Goal: Information Seeking & Learning: Learn about a topic

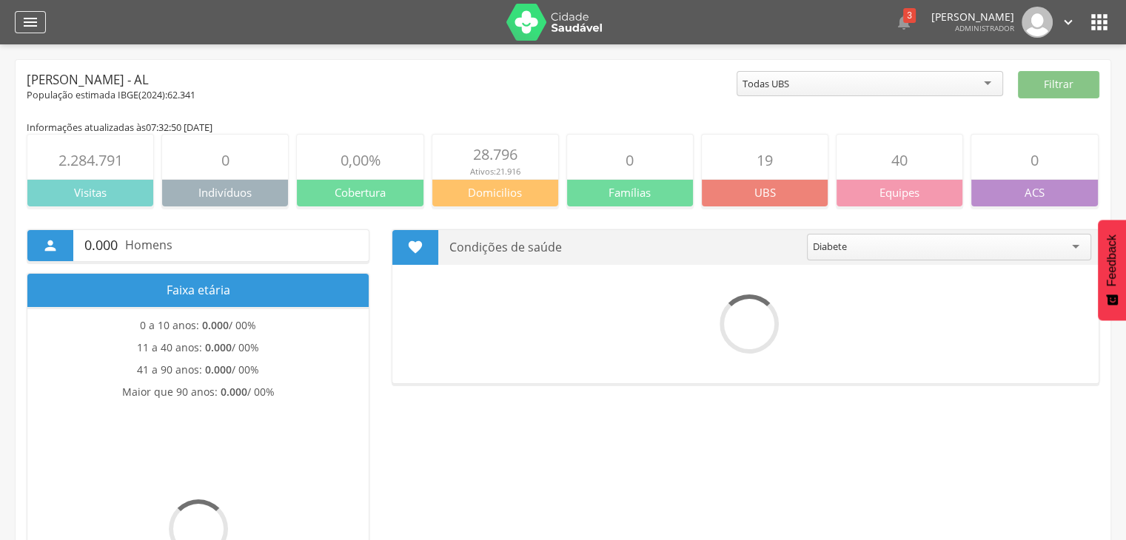
click at [28, 26] on icon "" at bounding box center [30, 22] width 18 height 18
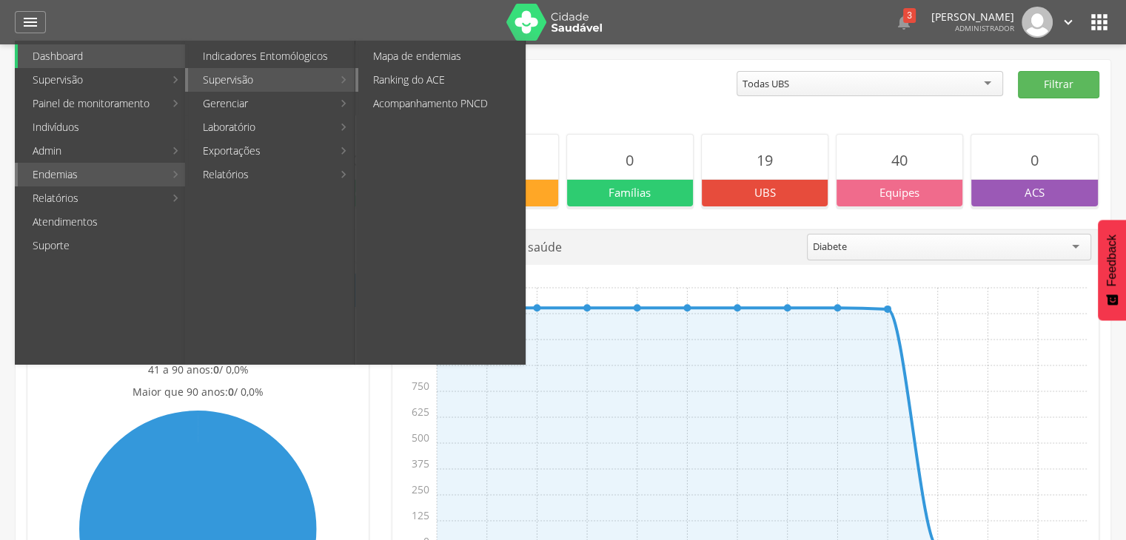
click at [426, 72] on link "Ranking do ACE" at bounding box center [441, 80] width 167 height 24
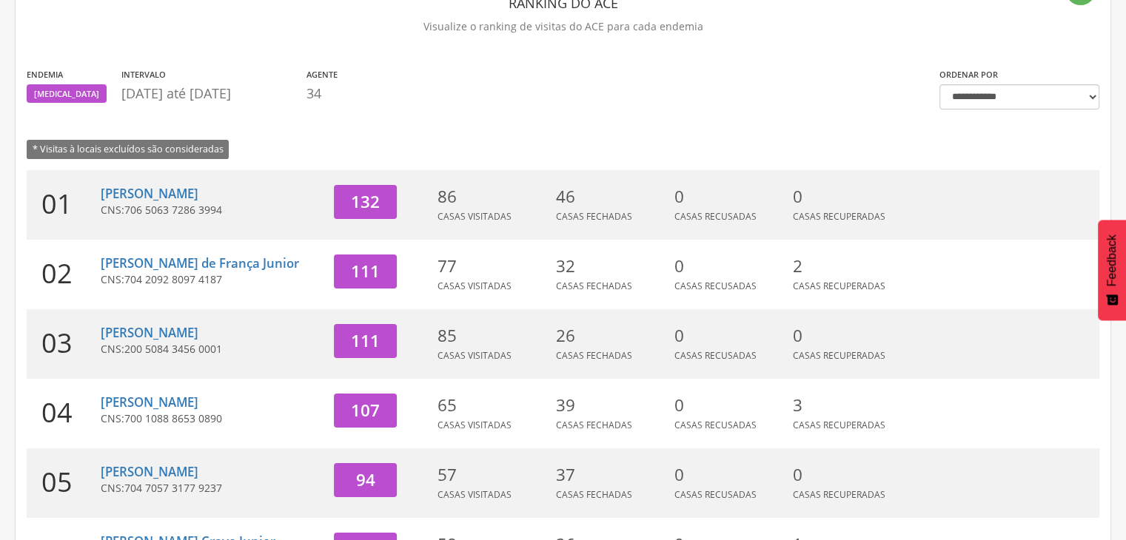
scroll to position [97, 0]
click at [154, 187] on link "[PERSON_NAME]" at bounding box center [150, 192] width 98 height 17
type input "**********"
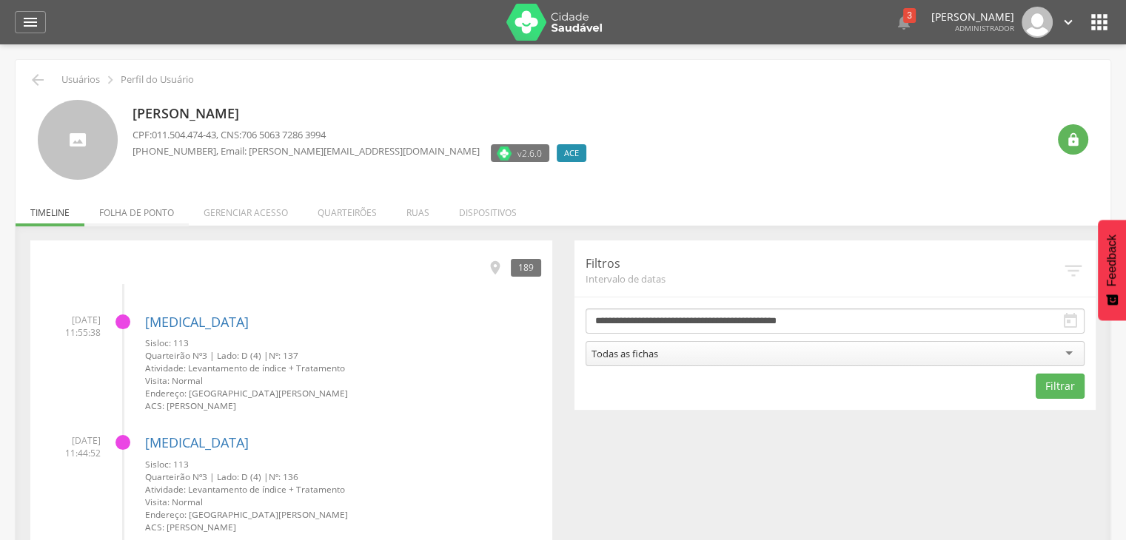
click at [137, 215] on li "Folha de ponto" at bounding box center [136, 209] width 104 height 35
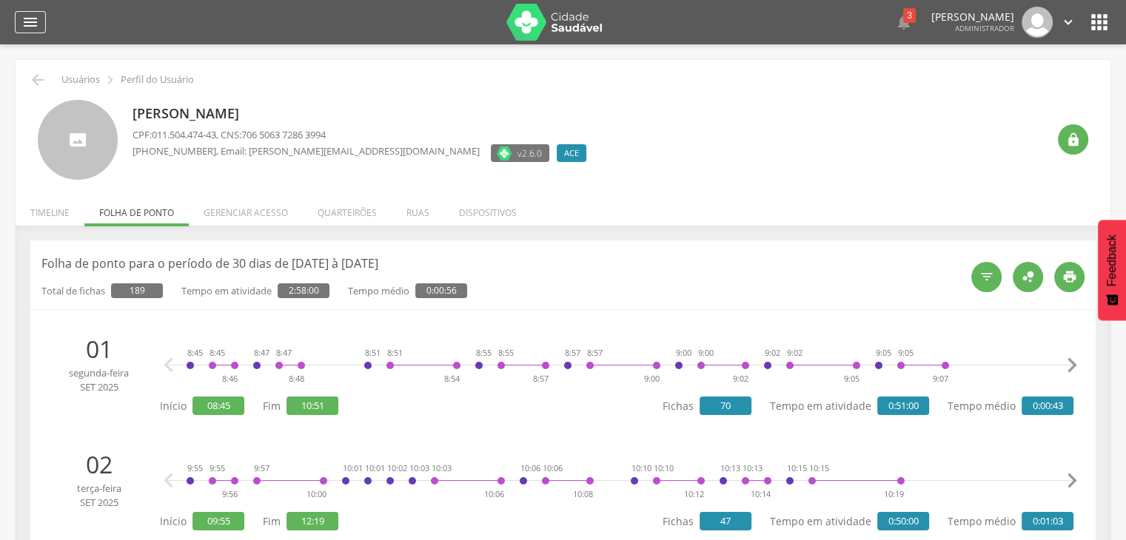
click at [33, 29] on icon "" at bounding box center [30, 22] width 18 height 18
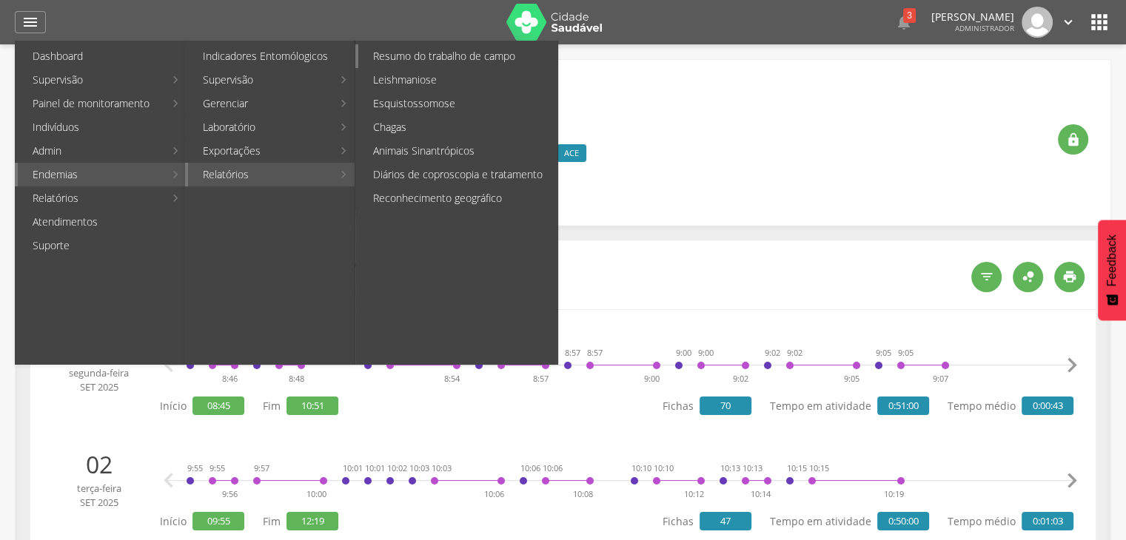
click at [440, 64] on link "Resumo do trabalho de campo" at bounding box center [457, 56] width 199 height 24
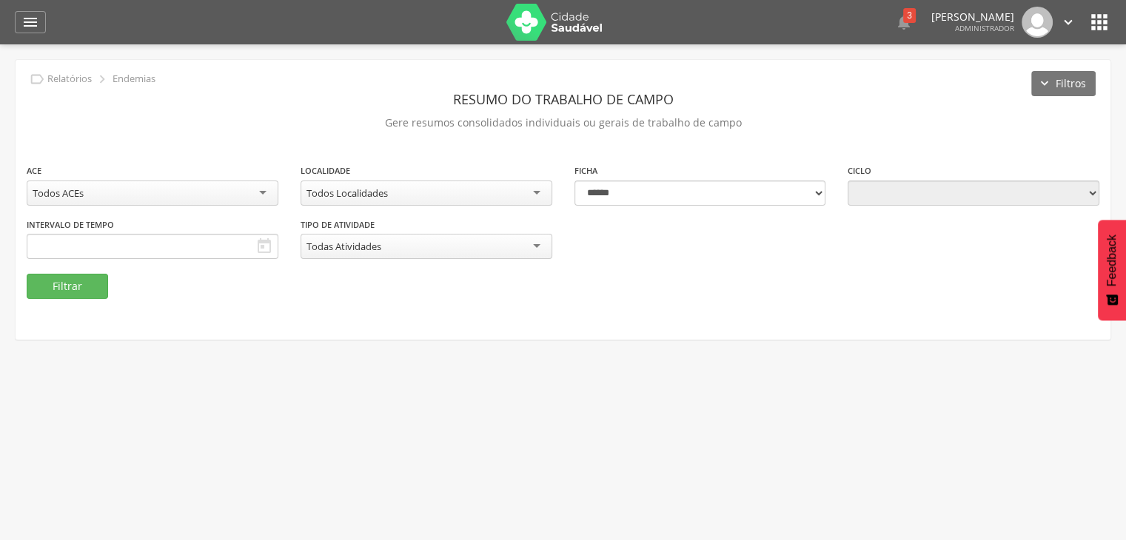
type input "**********"
click at [94, 278] on button "Filtrar" at bounding box center [67, 286] width 81 height 25
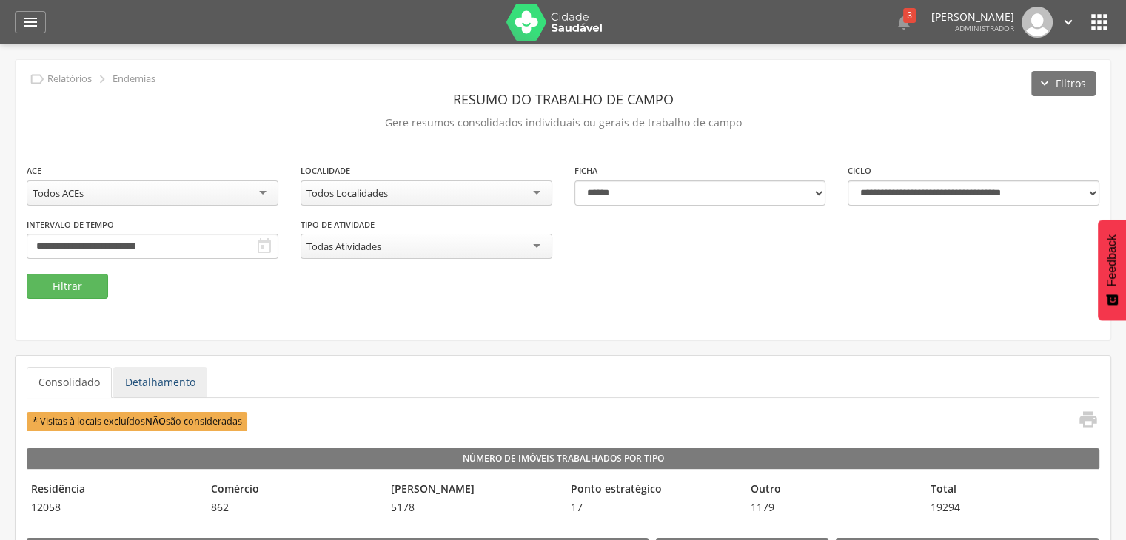
click at [166, 386] on link "Detalhamento" at bounding box center [160, 382] width 94 height 31
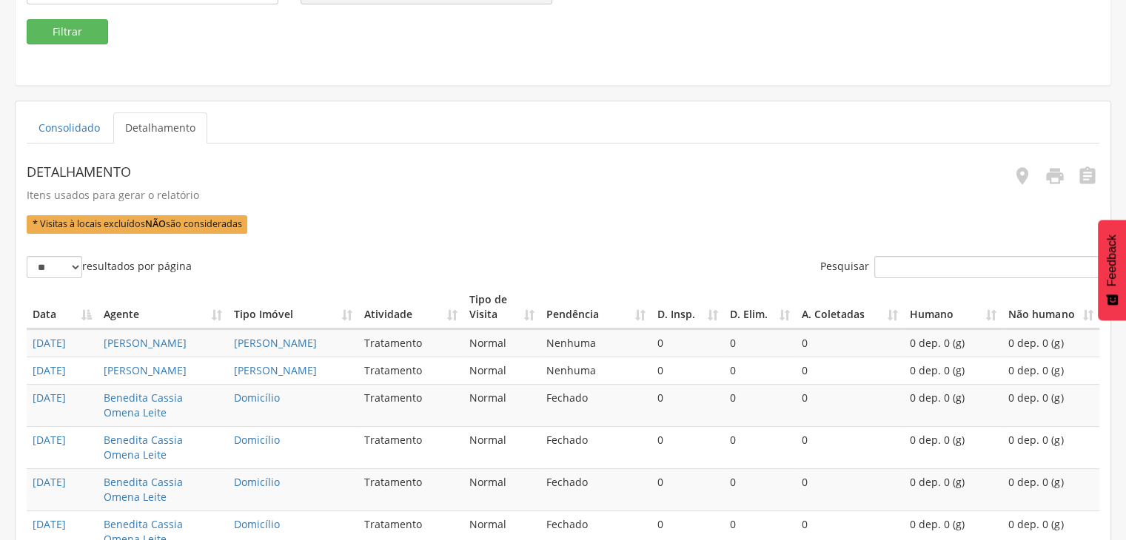
scroll to position [280, 0]
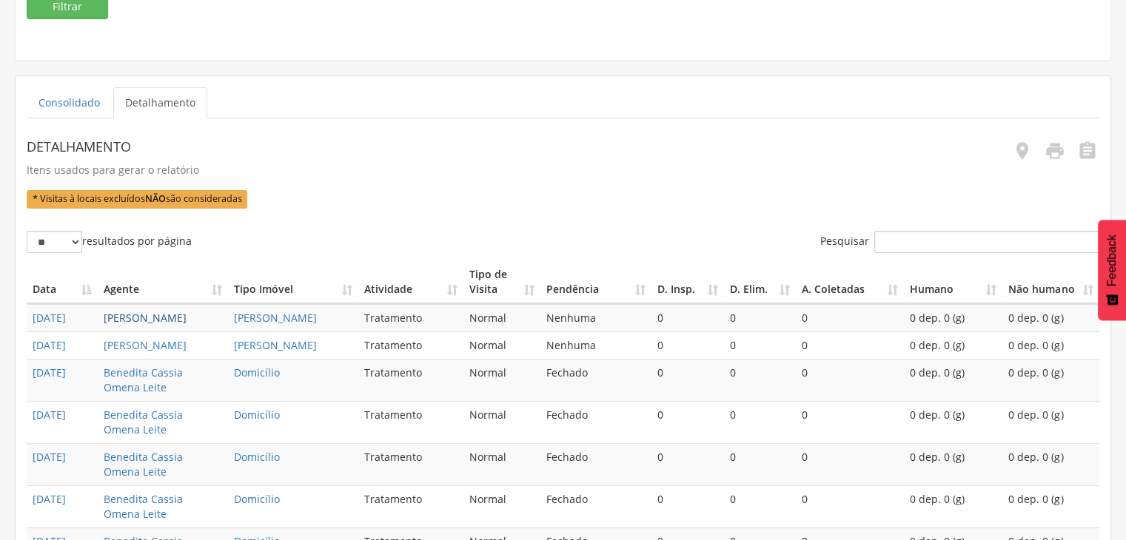
click at [166, 318] on link "[PERSON_NAME]" at bounding box center [145, 318] width 83 height 14
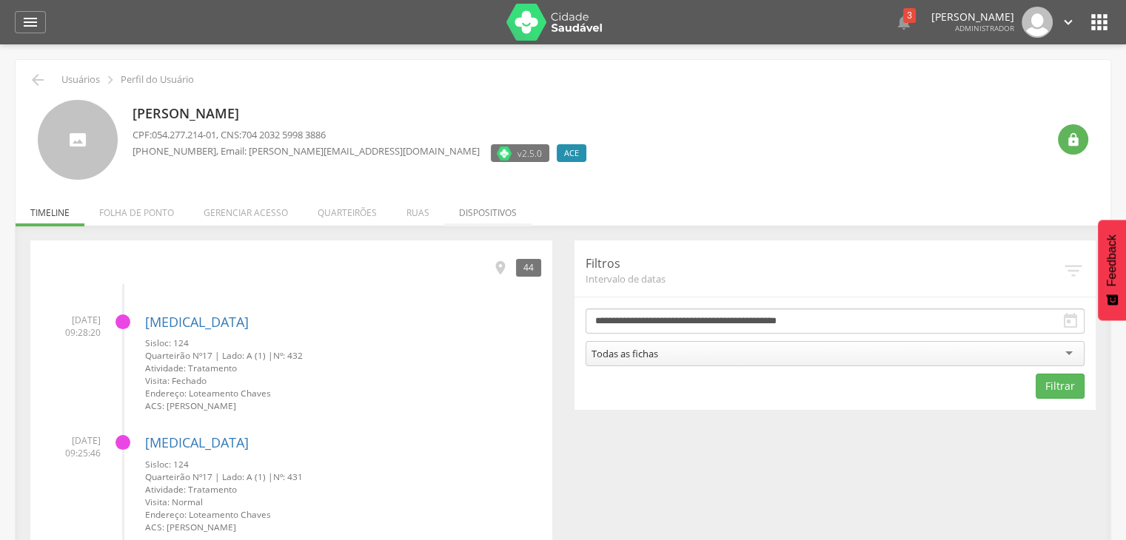
click at [486, 210] on li "Dispositivos" at bounding box center [487, 209] width 87 height 35
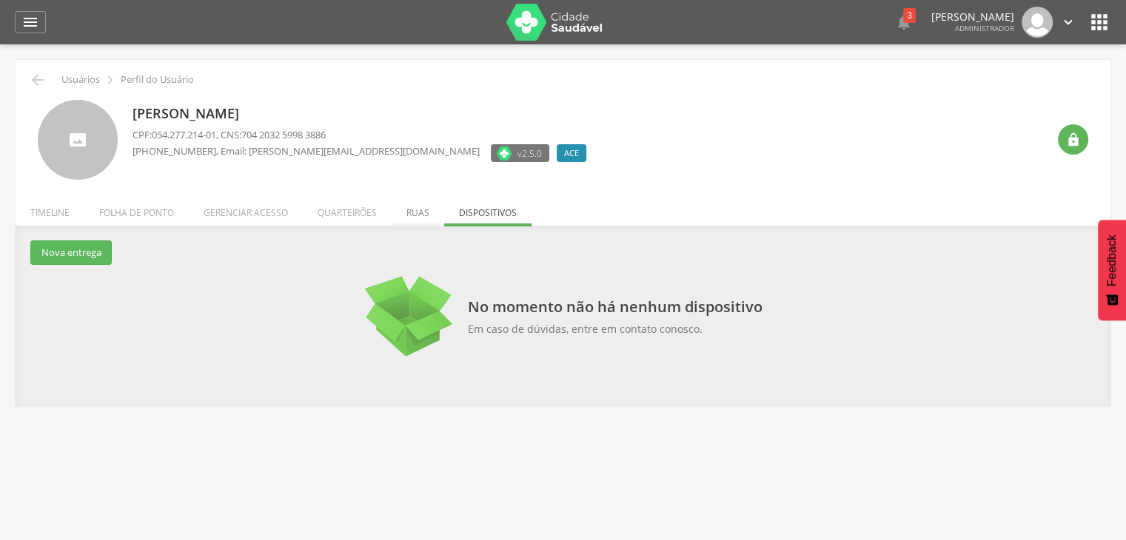
click at [406, 200] on li "Ruas" at bounding box center [418, 209] width 53 height 35
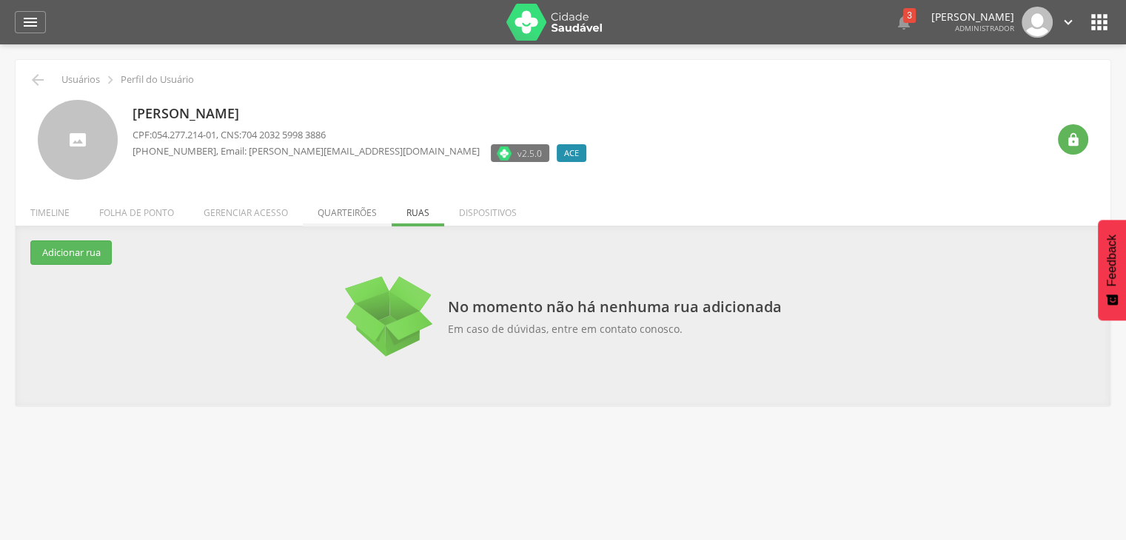
click at [368, 211] on li "Quarteirões" at bounding box center [347, 209] width 89 height 35
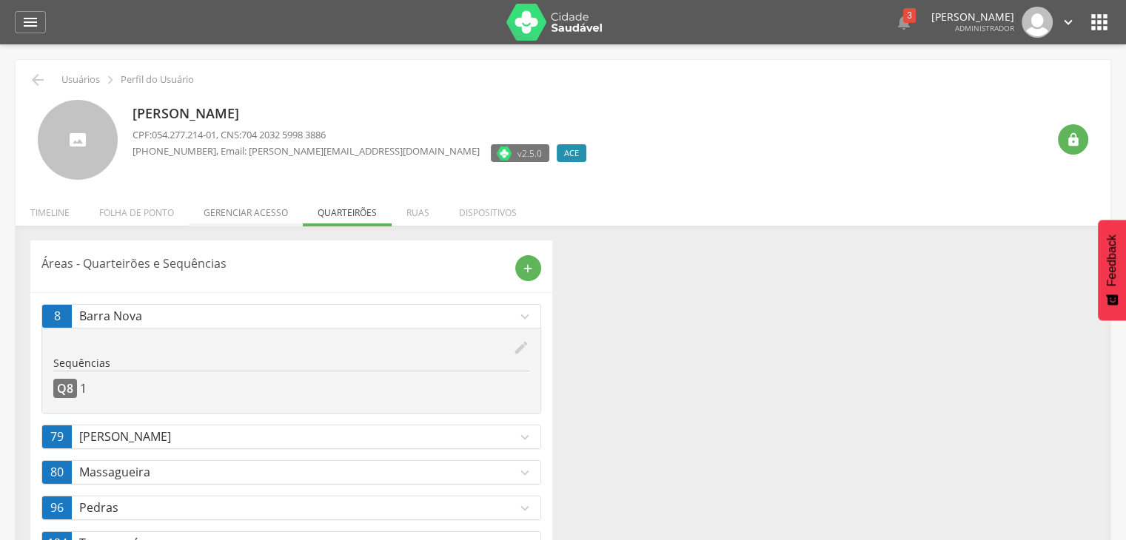
click at [254, 211] on li "Gerenciar acesso" at bounding box center [246, 209] width 114 height 35
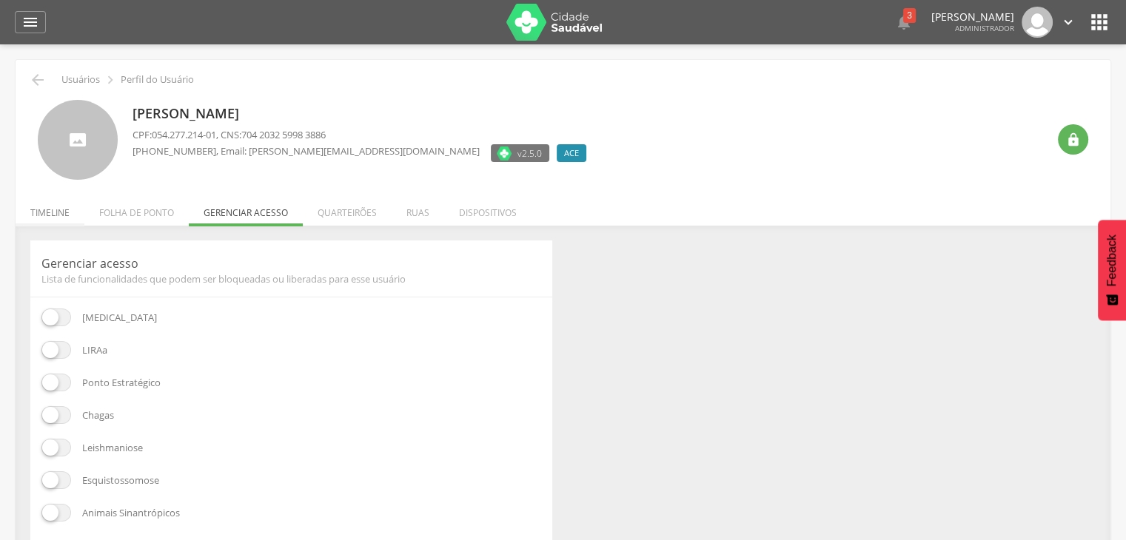
click at [69, 220] on li "Timeline" at bounding box center [50, 209] width 69 height 35
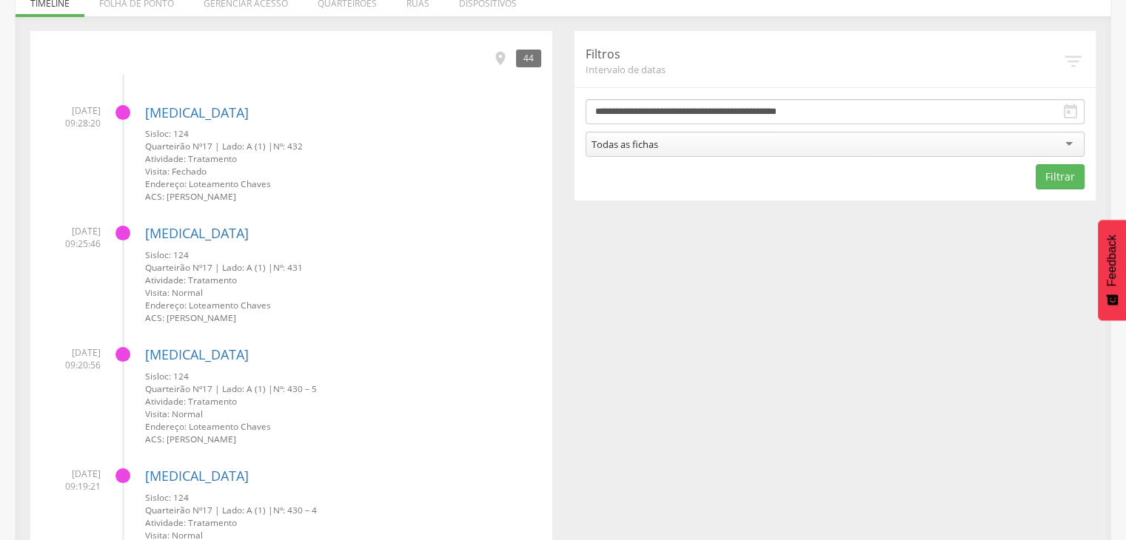
scroll to position [213, 0]
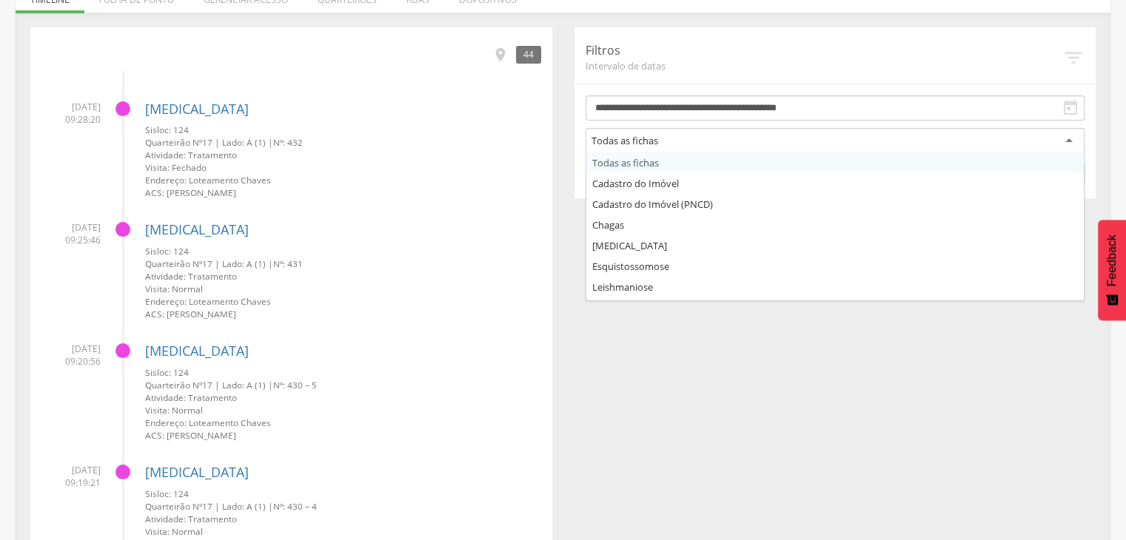
click at [1031, 134] on div "Todas as fichas" at bounding box center [836, 141] width 500 height 27
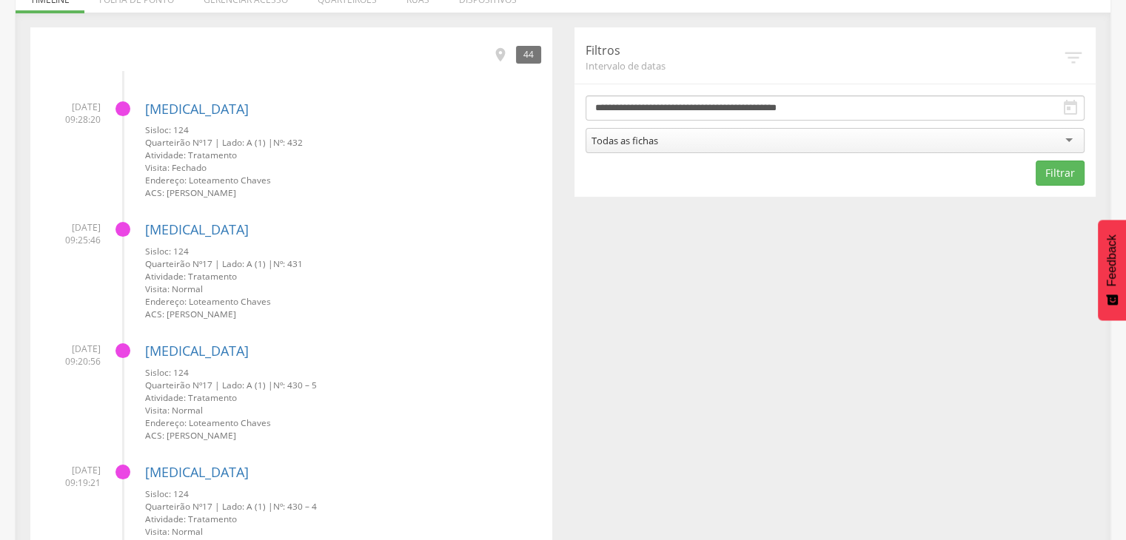
click at [1031, 134] on div "Todas as fichas" at bounding box center [836, 140] width 500 height 25
click at [1010, 75] on div "**********" at bounding box center [836, 112] width 522 height 170
click at [1049, 164] on button "Filtrar" at bounding box center [1060, 173] width 49 height 25
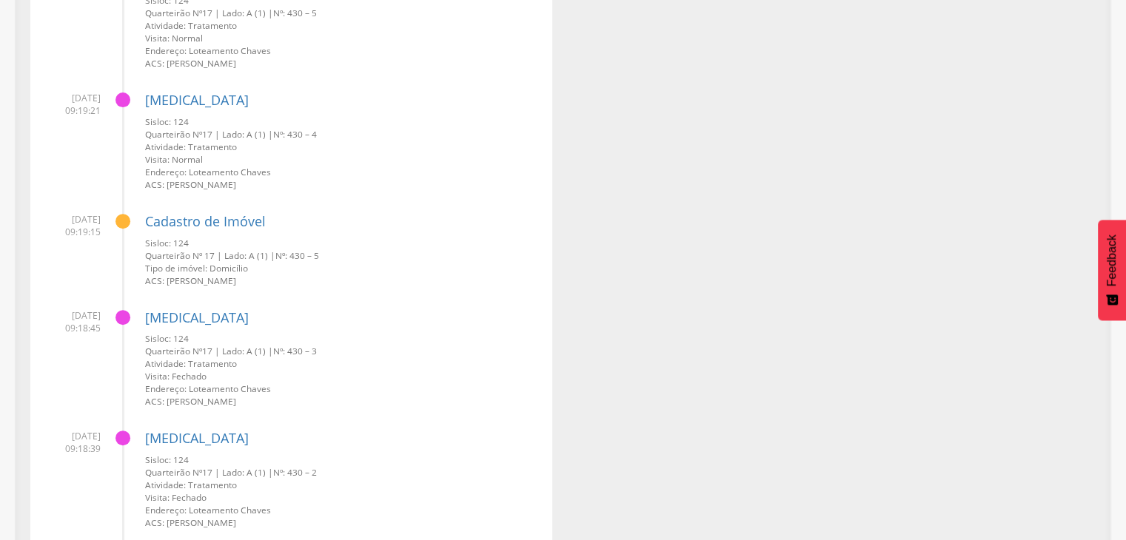
scroll to position [0, 0]
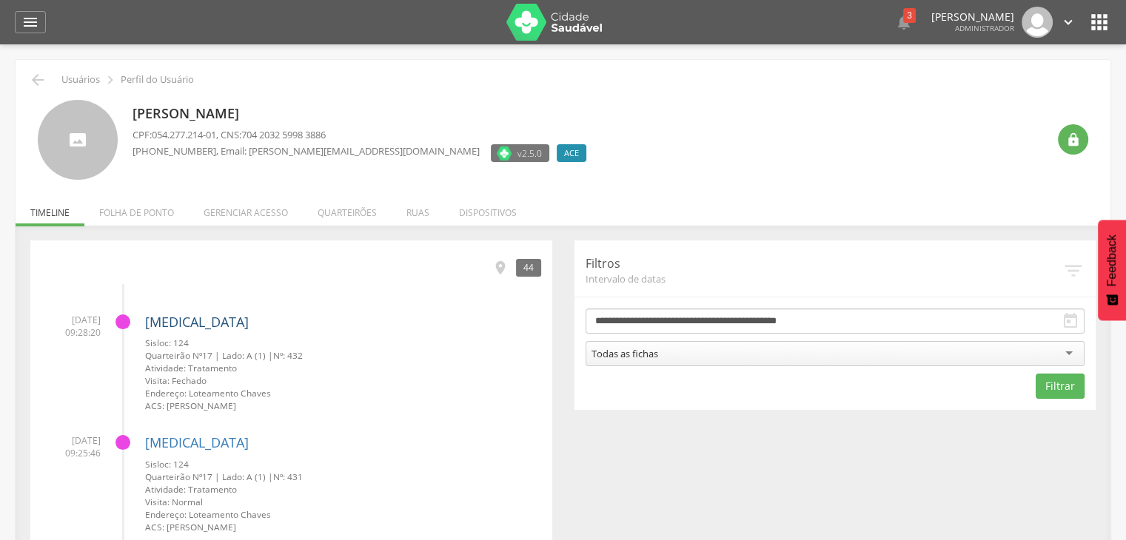
click at [174, 323] on link "[MEDICAL_DATA]" at bounding box center [197, 322] width 104 height 18
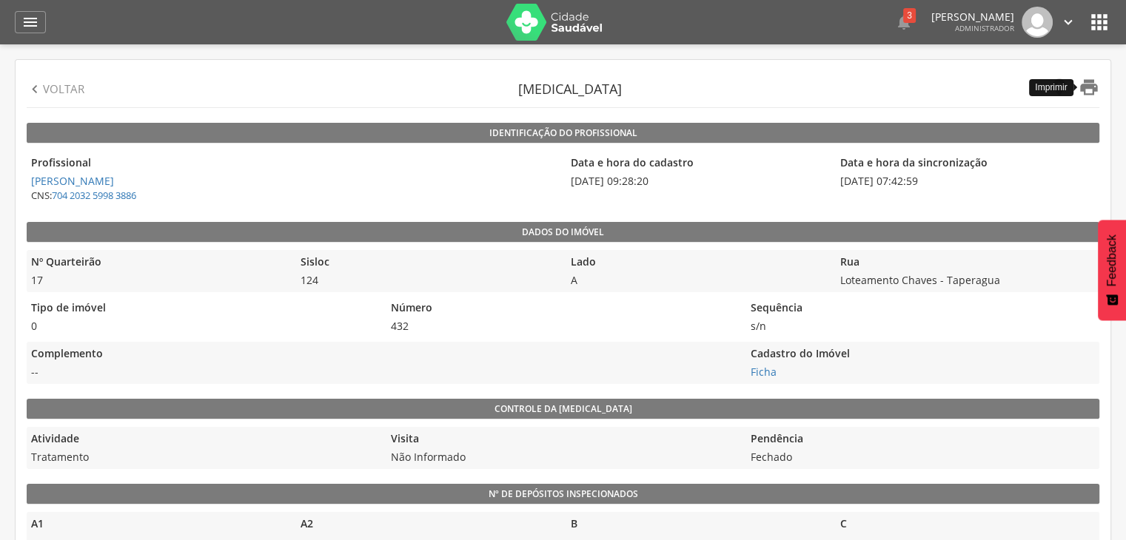
click at [1089, 90] on icon "" at bounding box center [1089, 87] width 21 height 21
click at [35, 87] on icon "" at bounding box center [35, 89] width 16 height 16
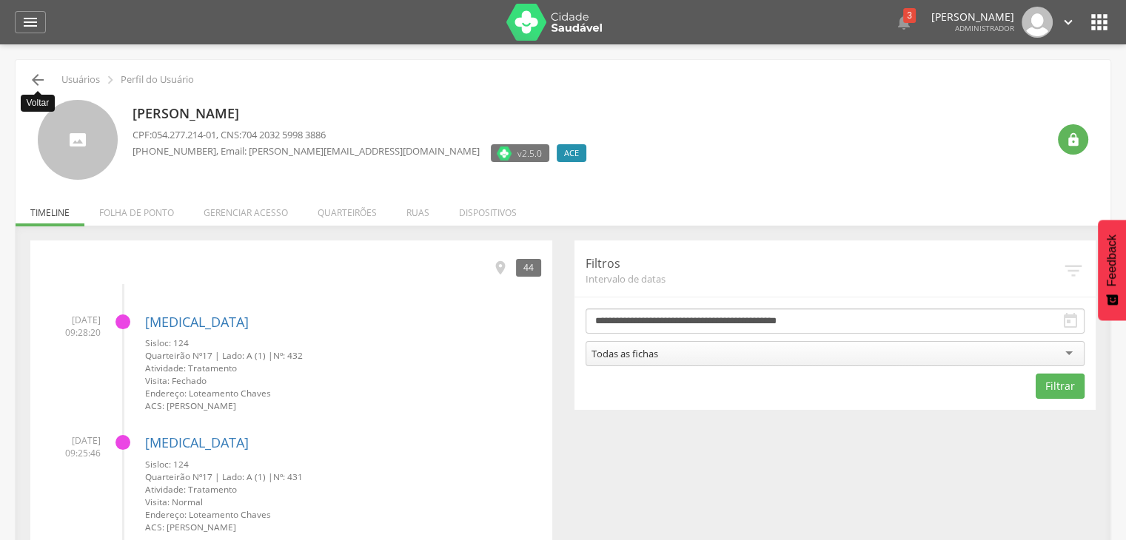
click at [36, 76] on icon "" at bounding box center [38, 80] width 18 height 18
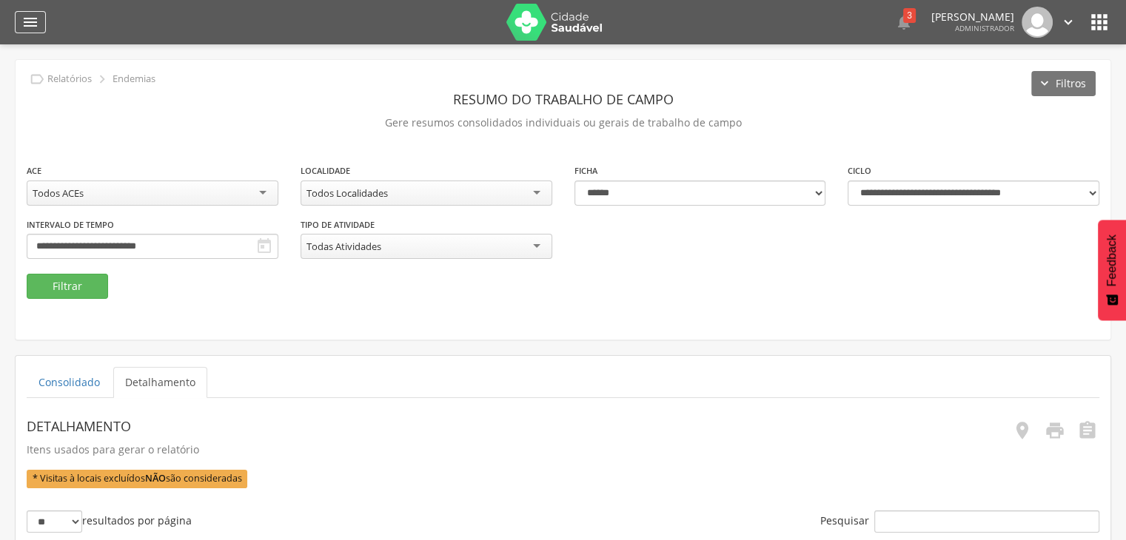
click at [27, 21] on icon "" at bounding box center [30, 22] width 18 height 18
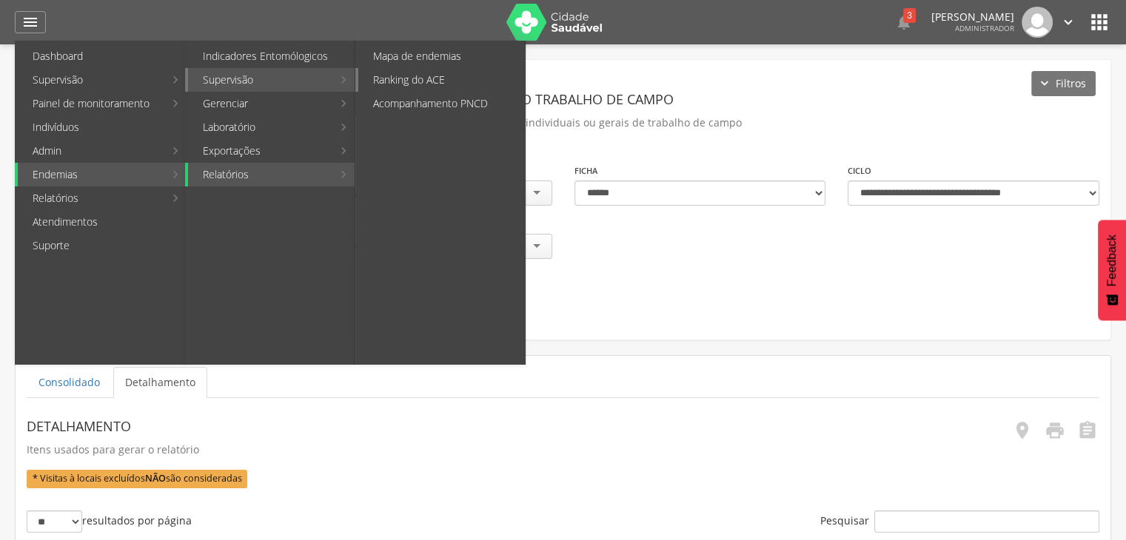
click at [392, 76] on link "Ranking do ACE" at bounding box center [441, 80] width 167 height 24
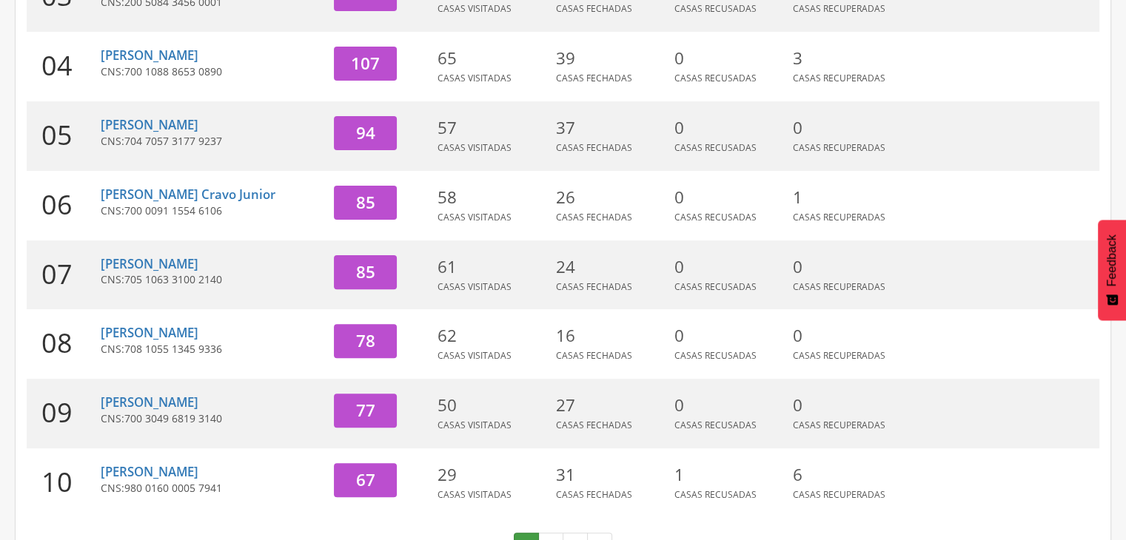
scroll to position [523, 0]
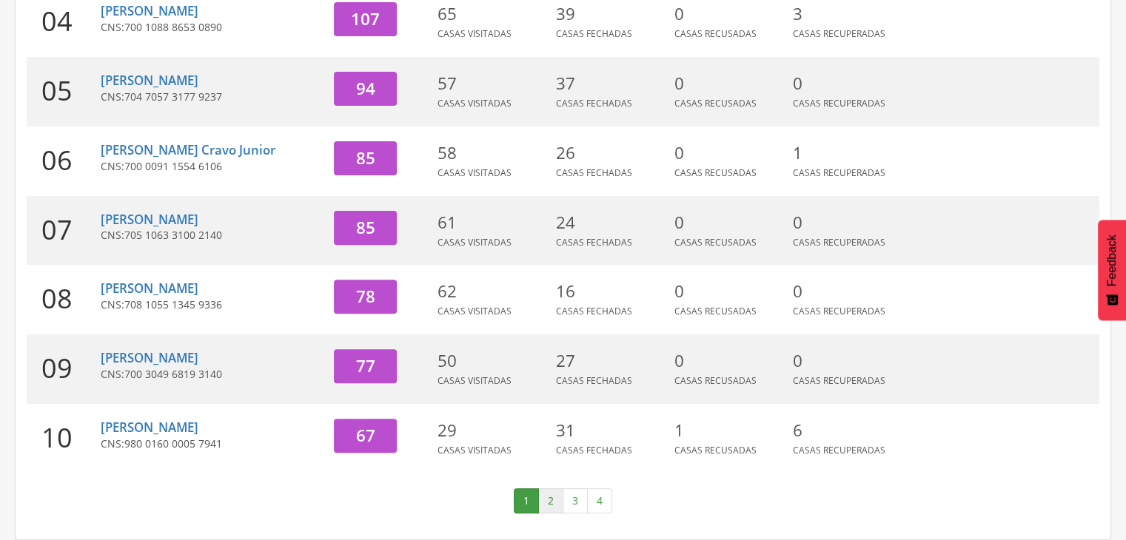
click at [545, 503] on link "2" at bounding box center [550, 501] width 25 height 25
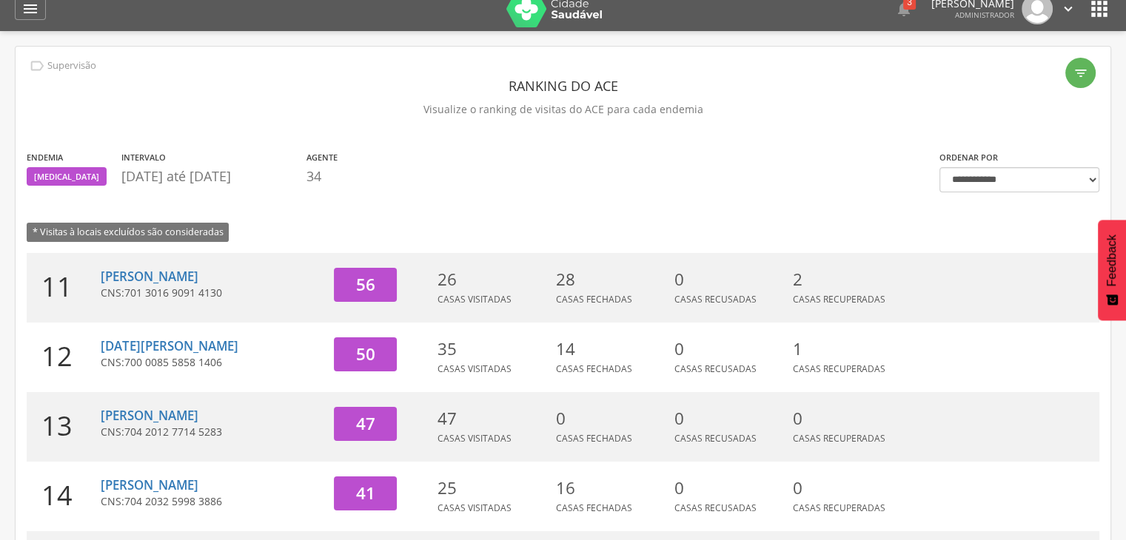
scroll to position [14, 0]
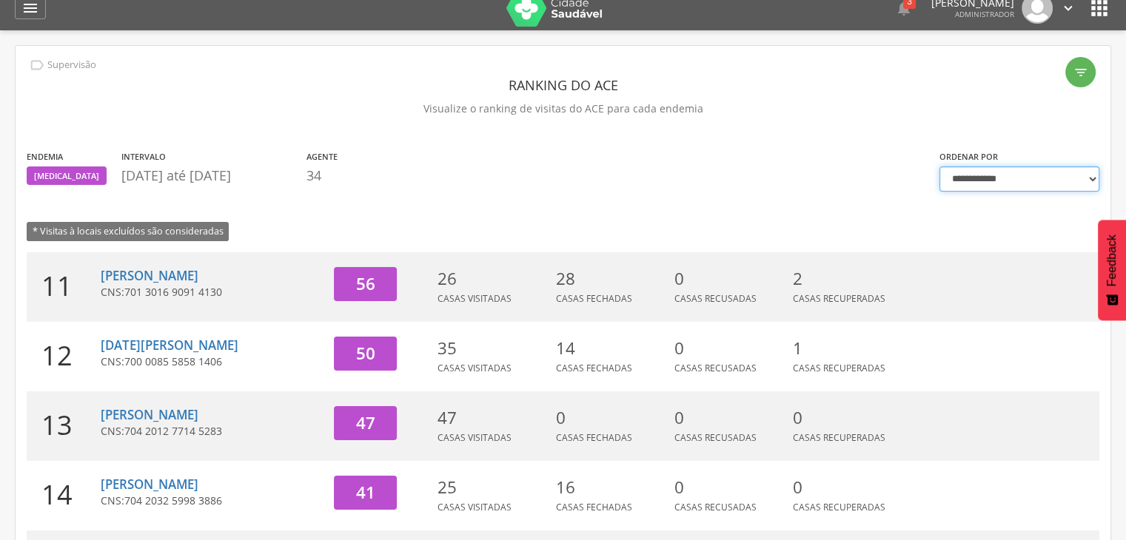
click at [982, 174] on select "**********" at bounding box center [1020, 179] width 161 height 25
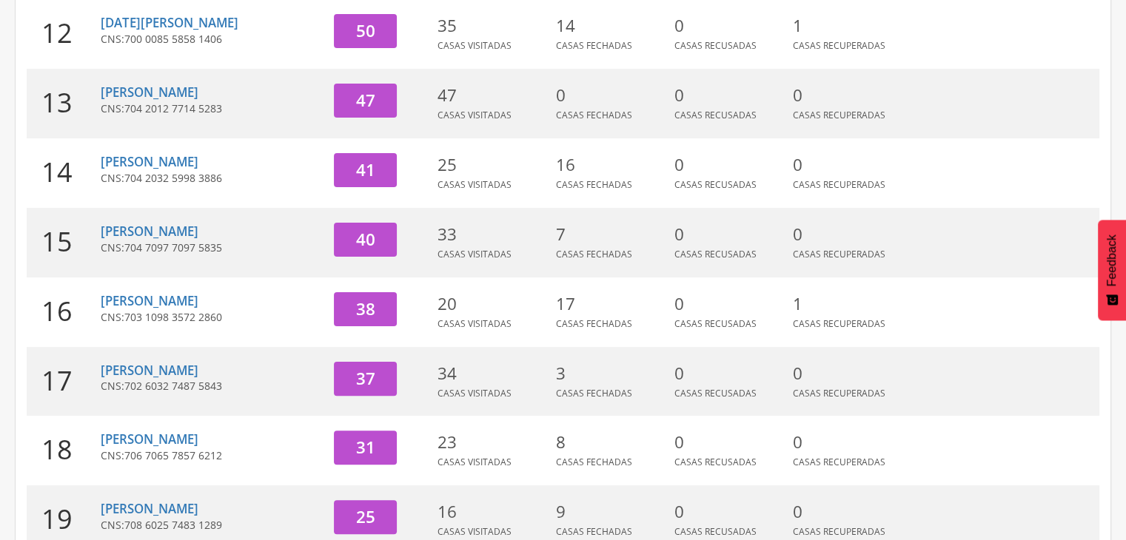
scroll to position [488, 0]
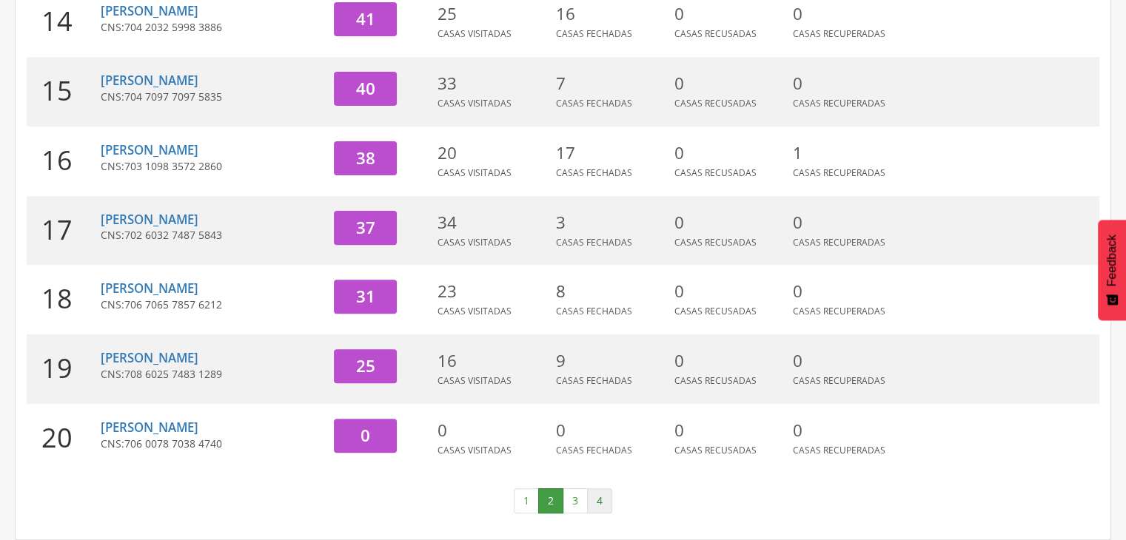
click at [610, 504] on link "4" at bounding box center [599, 501] width 25 height 25
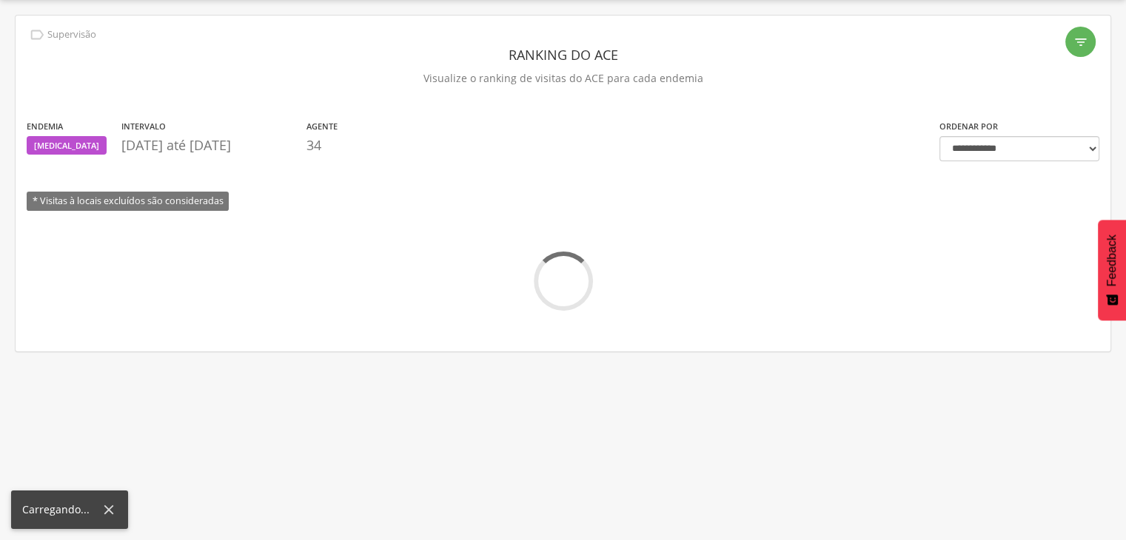
scroll to position [70, 0]
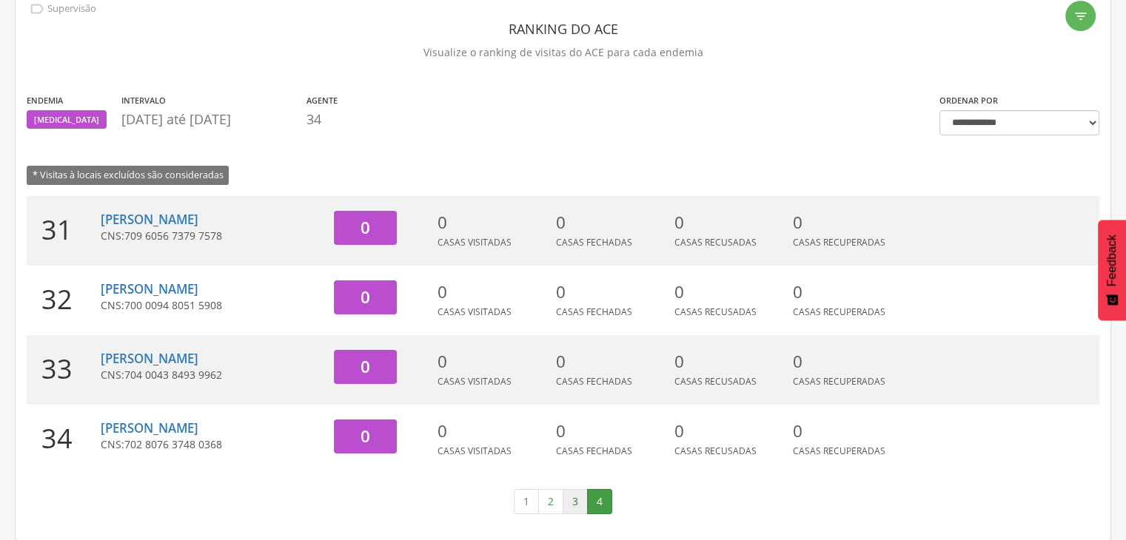
click at [572, 507] on link "3" at bounding box center [575, 501] width 25 height 25
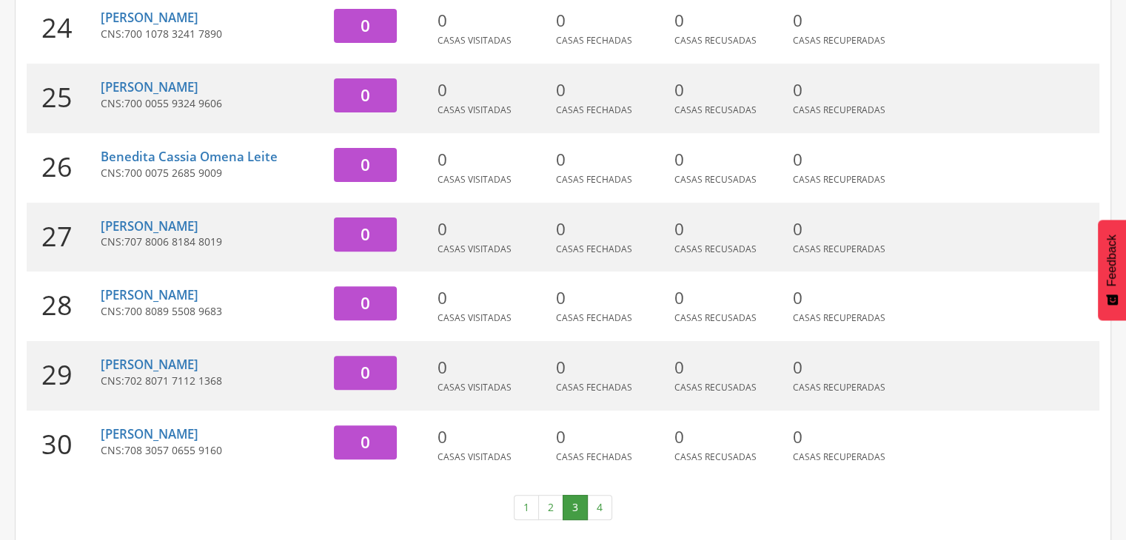
scroll to position [488, 0]
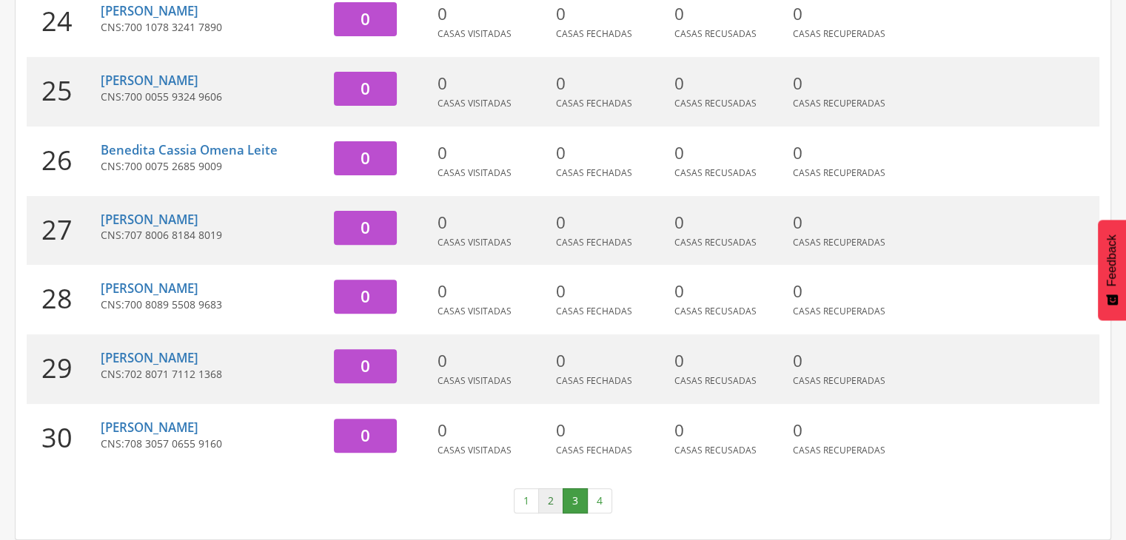
click at [553, 498] on link "2" at bounding box center [550, 501] width 25 height 25
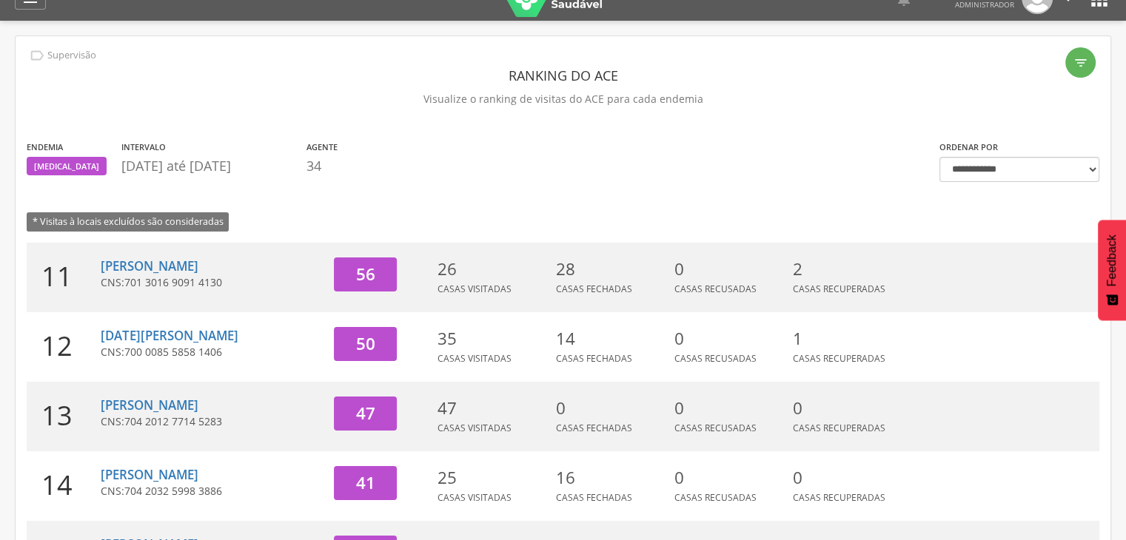
scroll to position [0, 0]
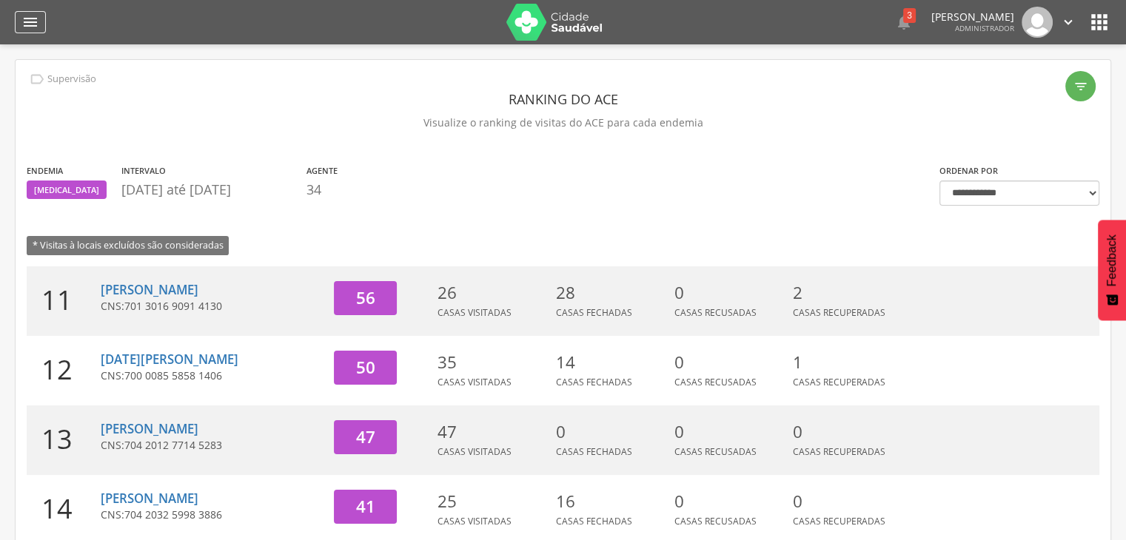
click at [25, 13] on icon "" at bounding box center [30, 22] width 18 height 18
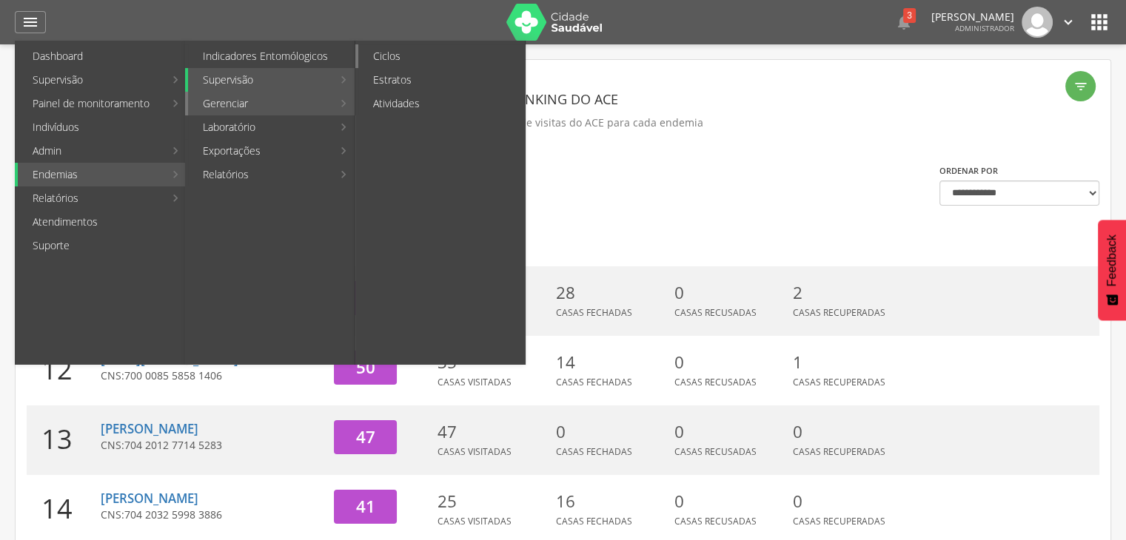
click at [411, 61] on link "Ciclos" at bounding box center [441, 56] width 167 height 24
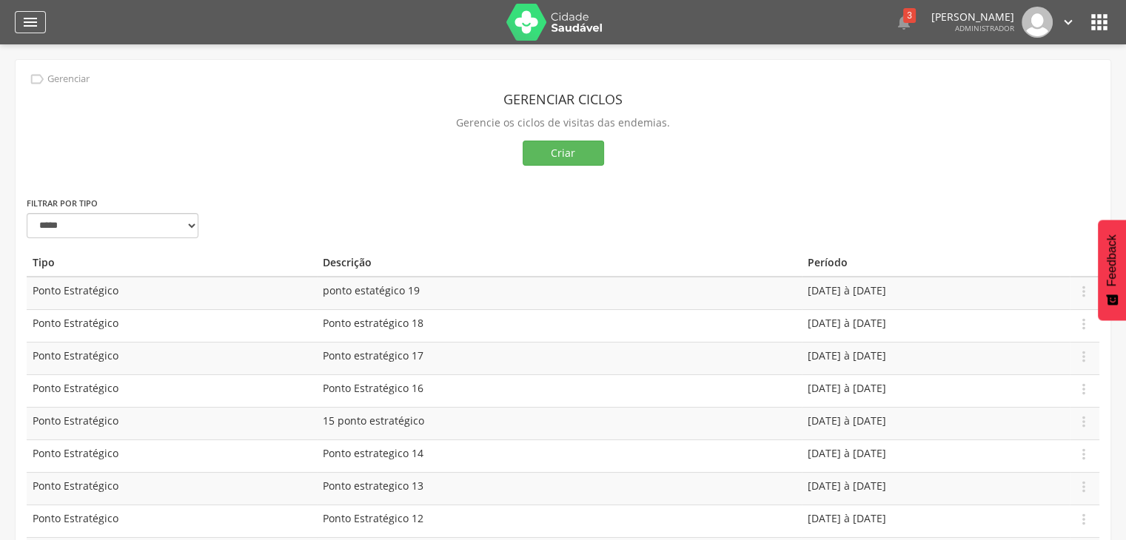
click at [33, 29] on icon "" at bounding box center [30, 22] width 18 height 18
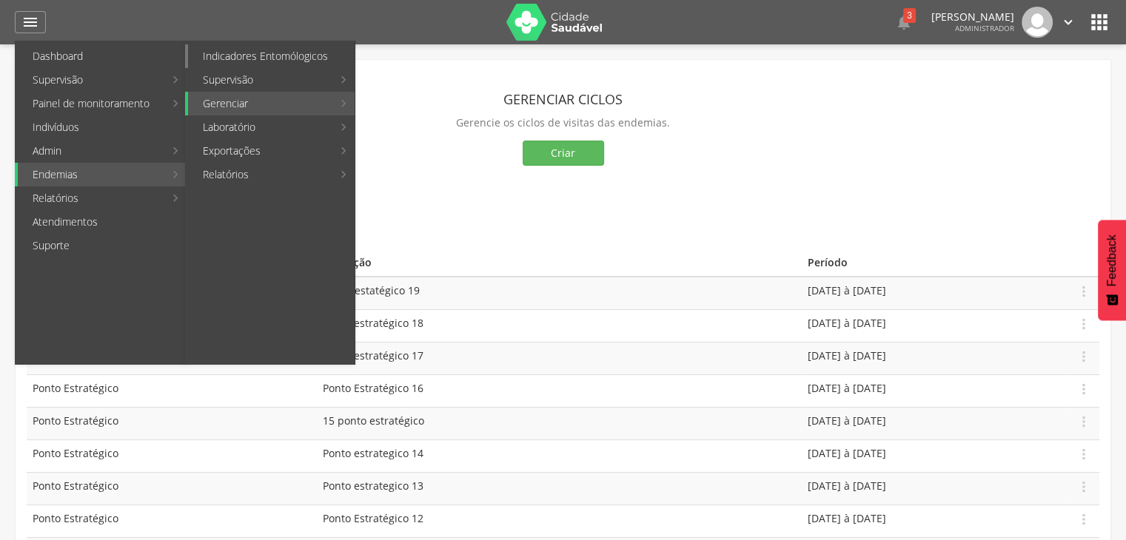
click at [295, 50] on link "Indicadores Entomólogicos" at bounding box center [271, 56] width 167 height 24
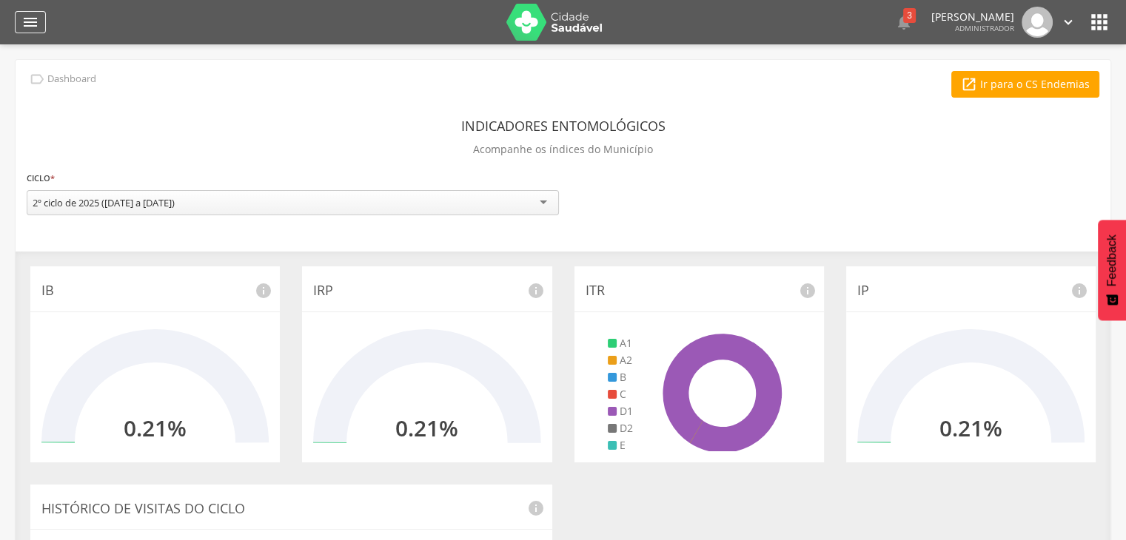
click at [36, 19] on icon "" at bounding box center [30, 22] width 18 height 18
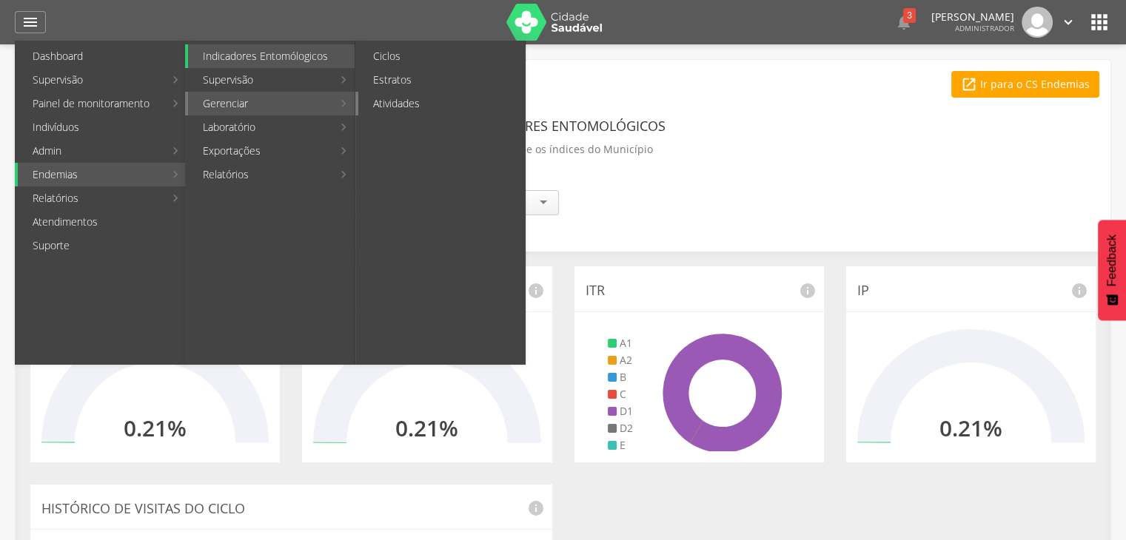
click at [385, 114] on link "Atividades" at bounding box center [441, 104] width 167 height 24
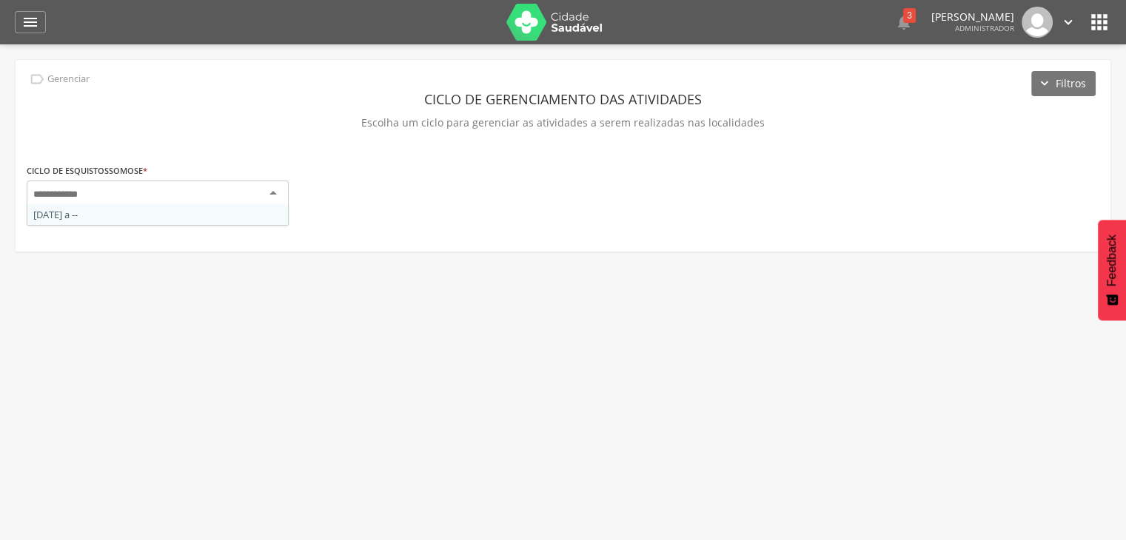
click at [282, 184] on div at bounding box center [158, 194] width 262 height 27
click at [34, 31] on div "" at bounding box center [30, 22] width 31 height 22
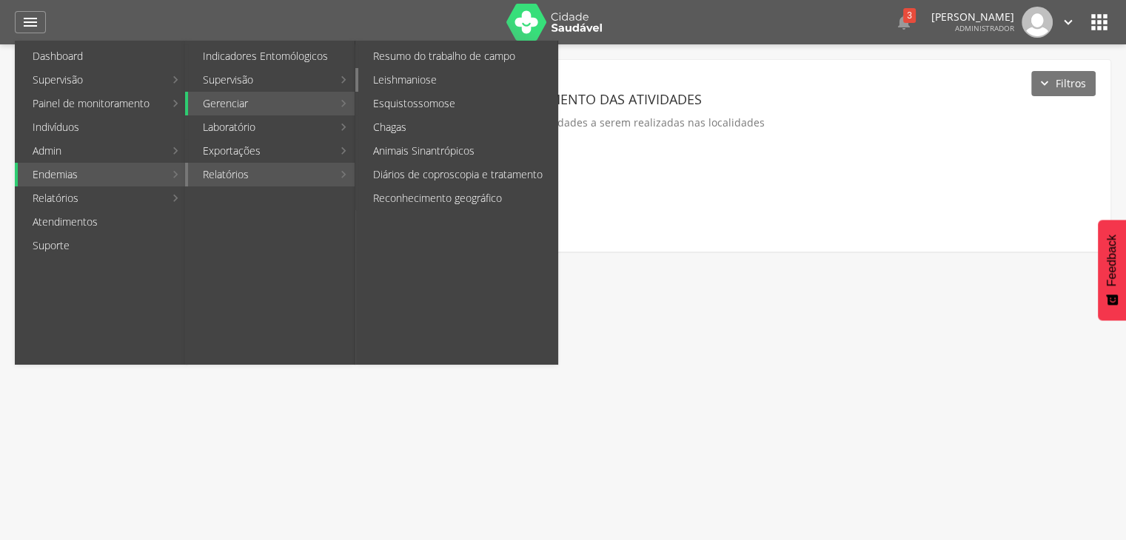
click at [476, 71] on link "Leishmaniose" at bounding box center [457, 80] width 199 height 24
type input "**********"
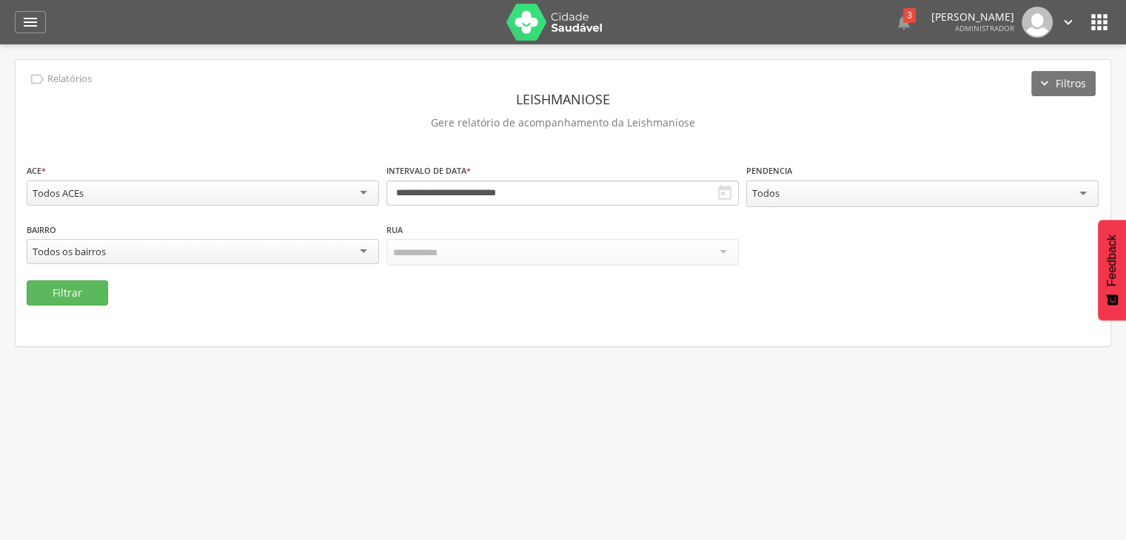
click at [729, 196] on icon "" at bounding box center [725, 193] width 18 height 18
click at [548, 190] on input "**********" at bounding box center [562, 193] width 352 height 25
click at [398, 227] on span at bounding box center [398, 219] width 25 height 25
select select "*"
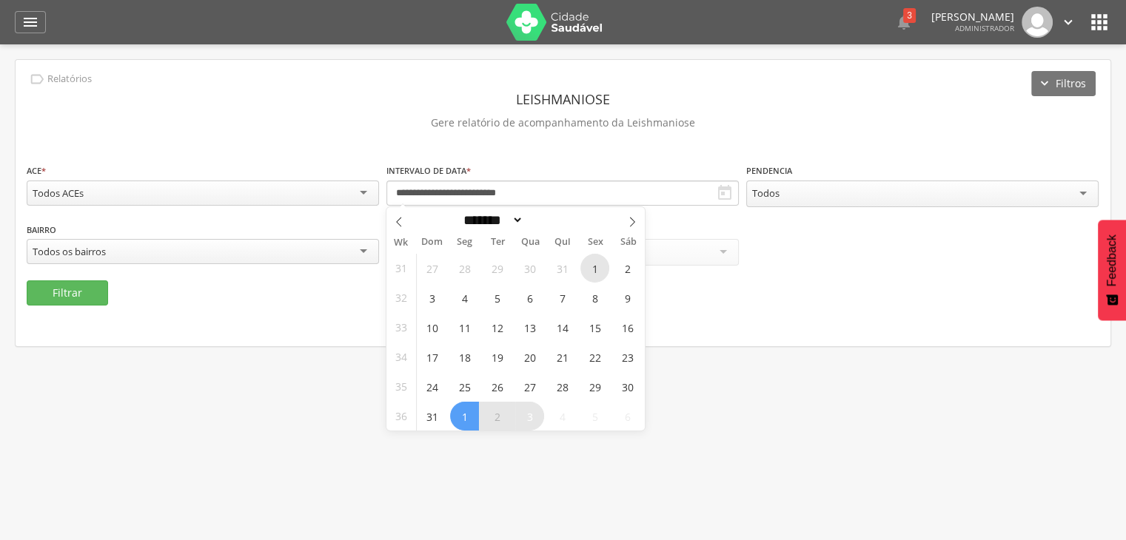
click at [592, 263] on span "1" at bounding box center [594, 268] width 29 height 29
type input "**********"
click at [625, 226] on span at bounding box center [632, 219] width 25 height 25
select select "*"
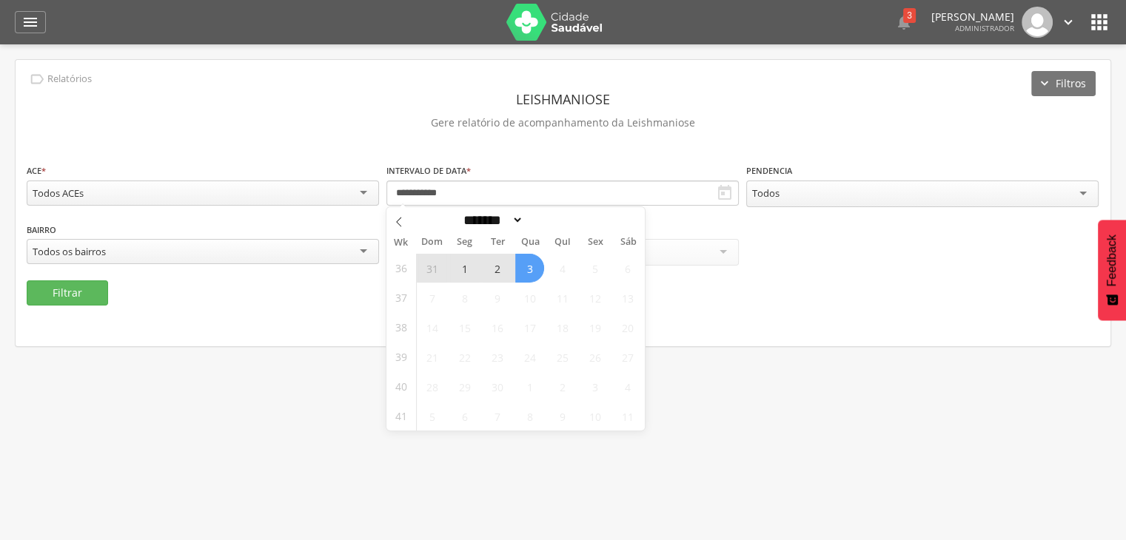
click at [524, 275] on span "3" at bounding box center [529, 268] width 29 height 29
type input "**********"
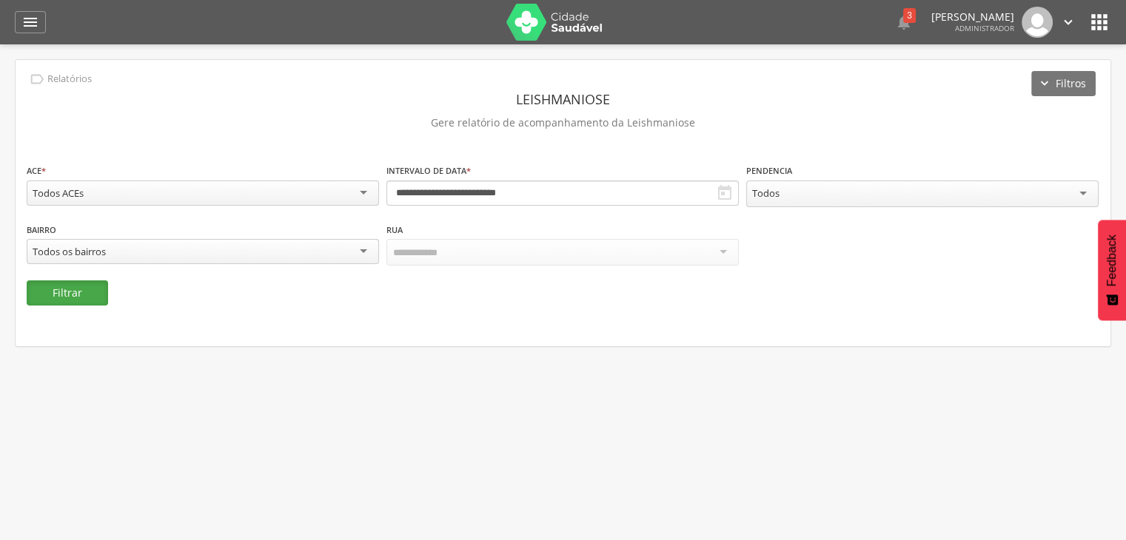
click at [88, 289] on button "Filtrar" at bounding box center [67, 293] width 81 height 25
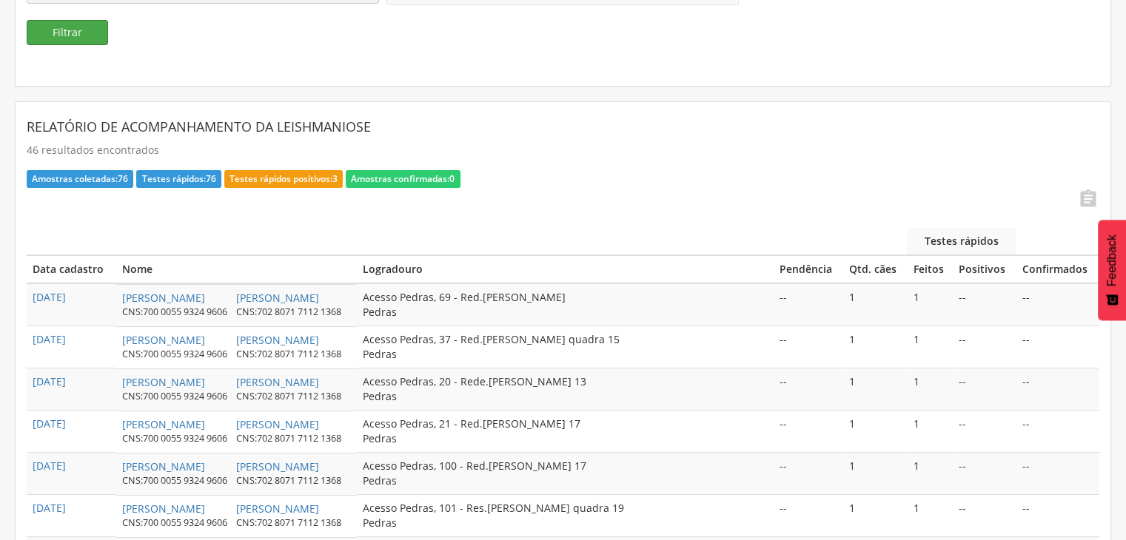
scroll to position [262, 0]
